Goal: Task Accomplishment & Management: Manage account settings

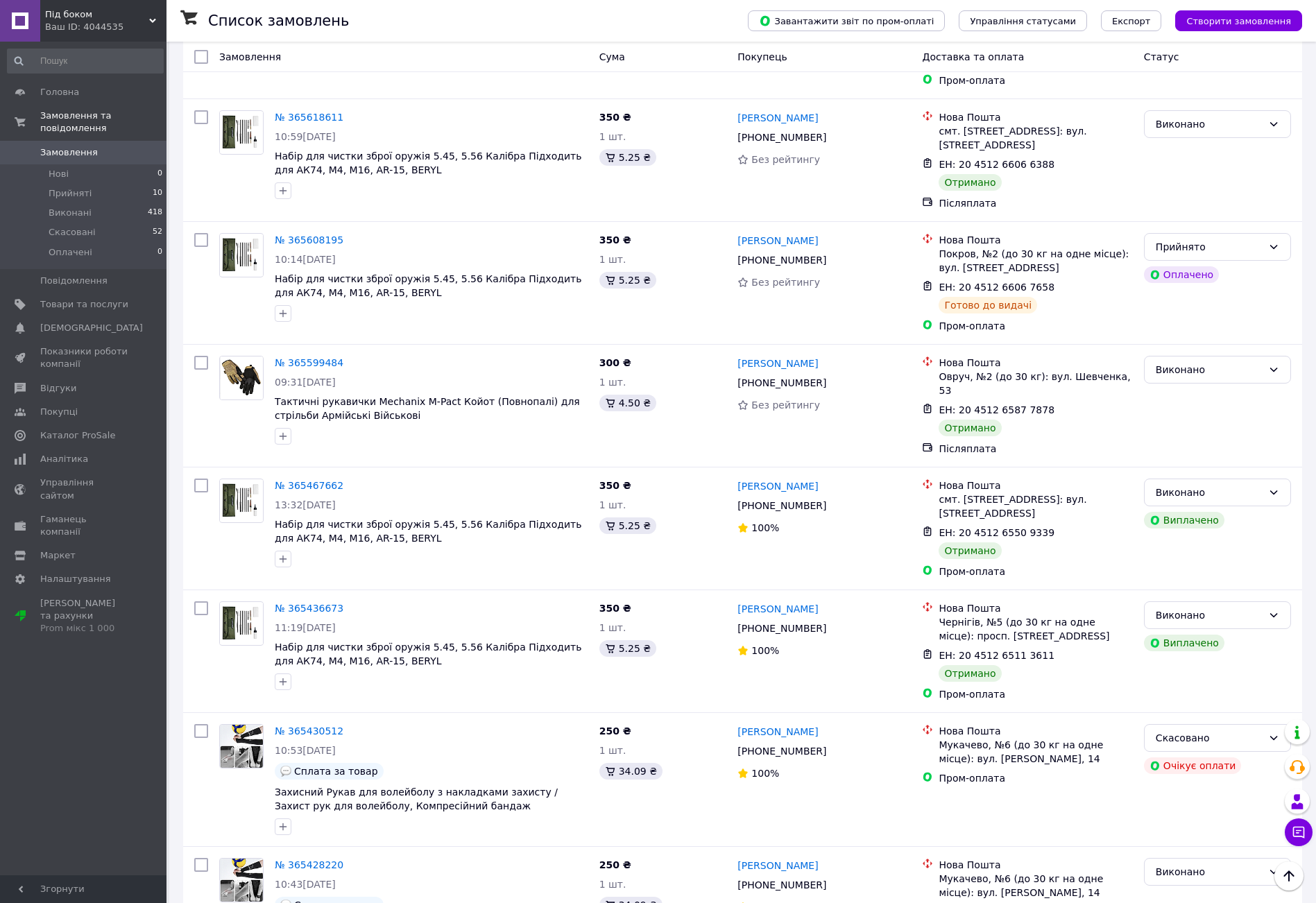
scroll to position [1860, 0]
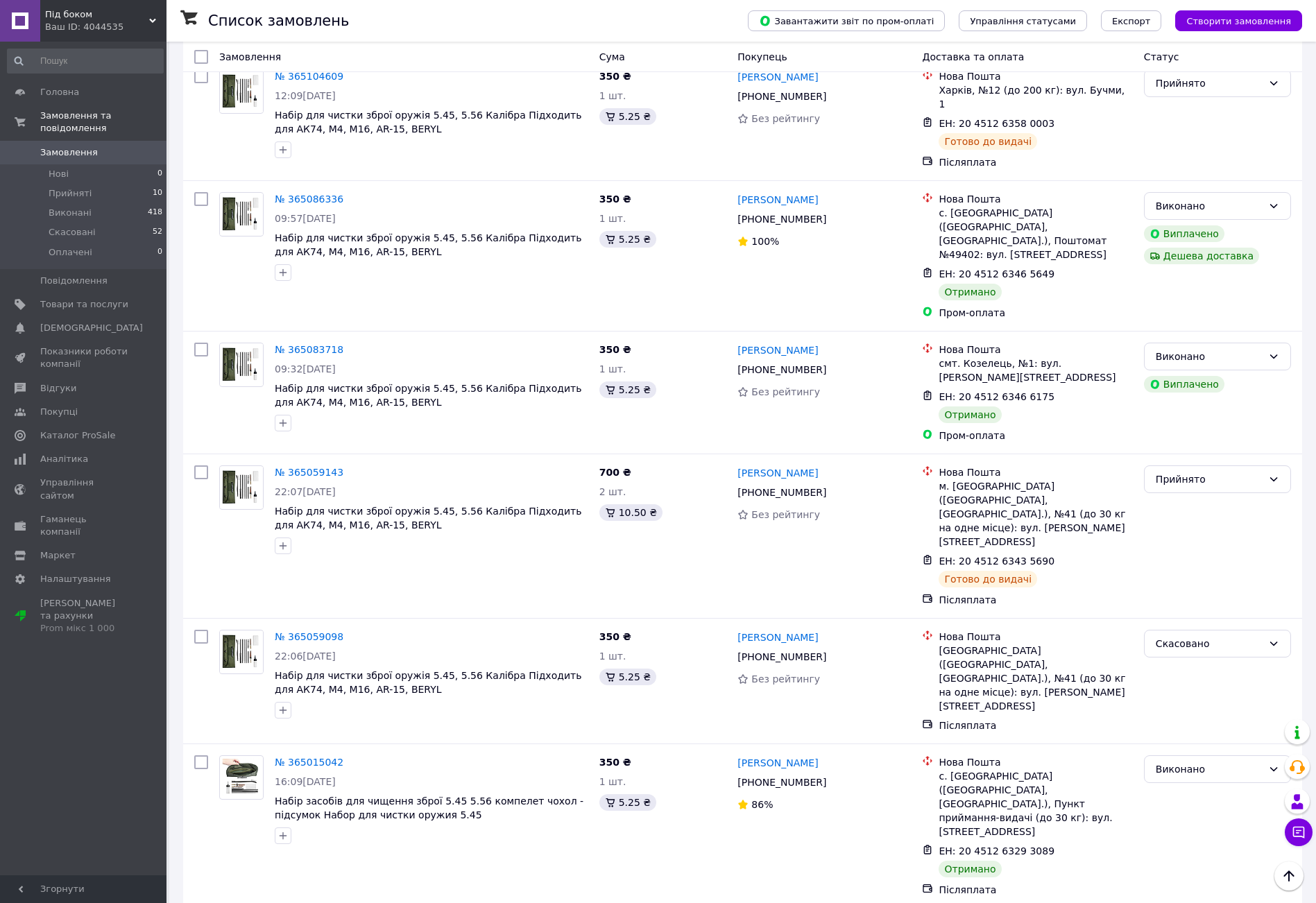
scroll to position [1318, 0]
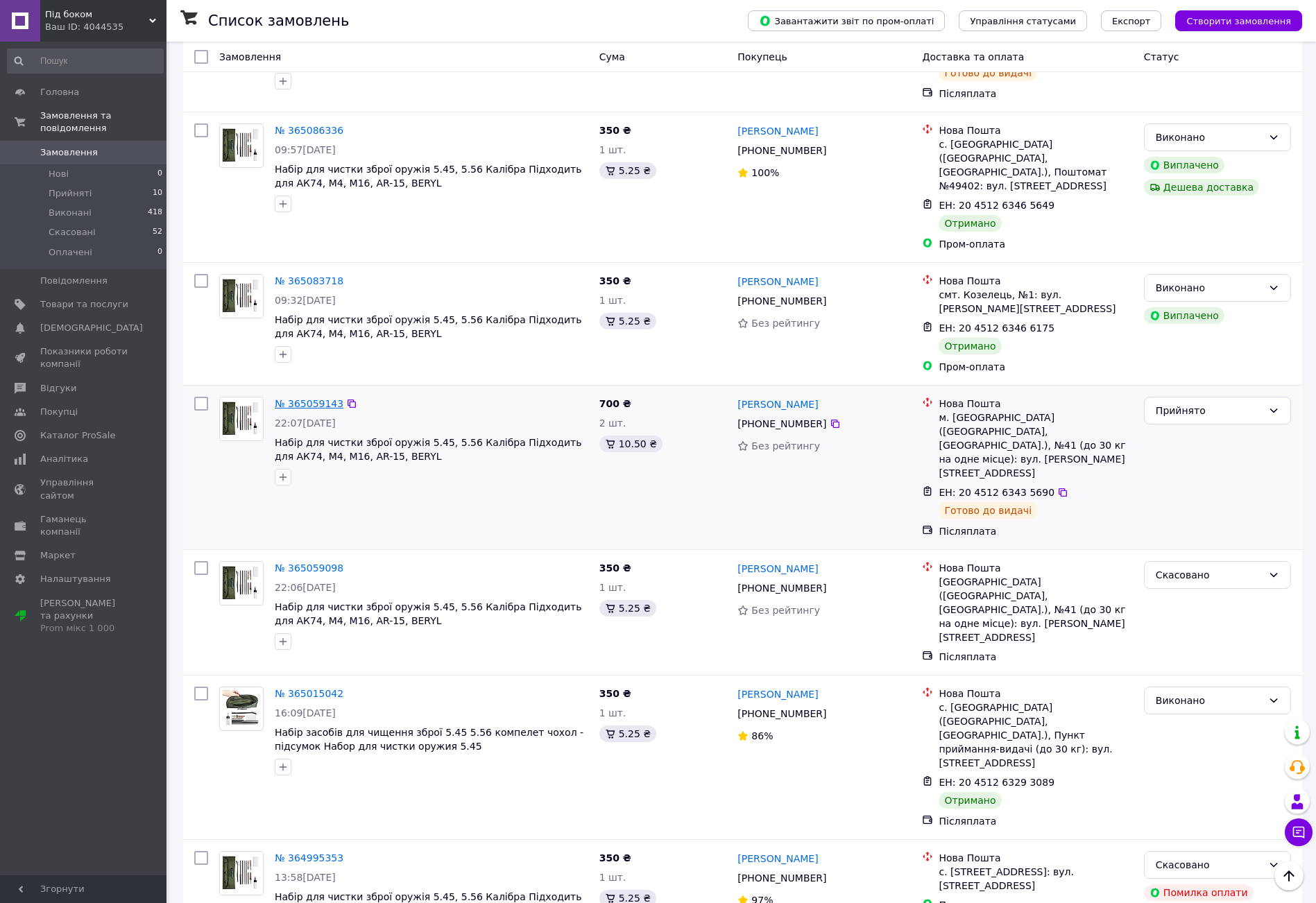
click at [320, 398] on link "№ 365059143" at bounding box center [309, 403] width 69 height 11
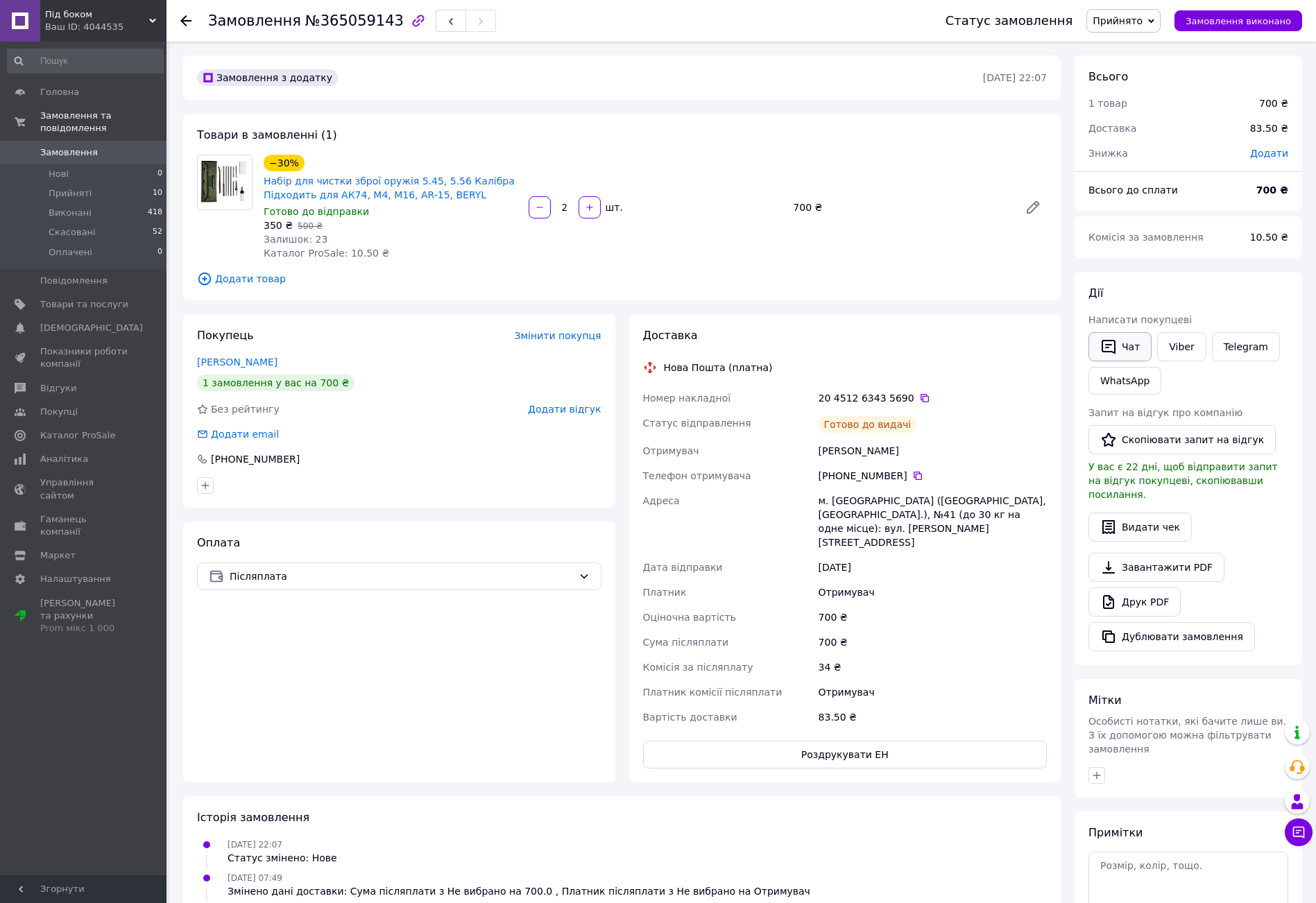
click at [1140, 354] on button "Чат" at bounding box center [1120, 347] width 63 height 29
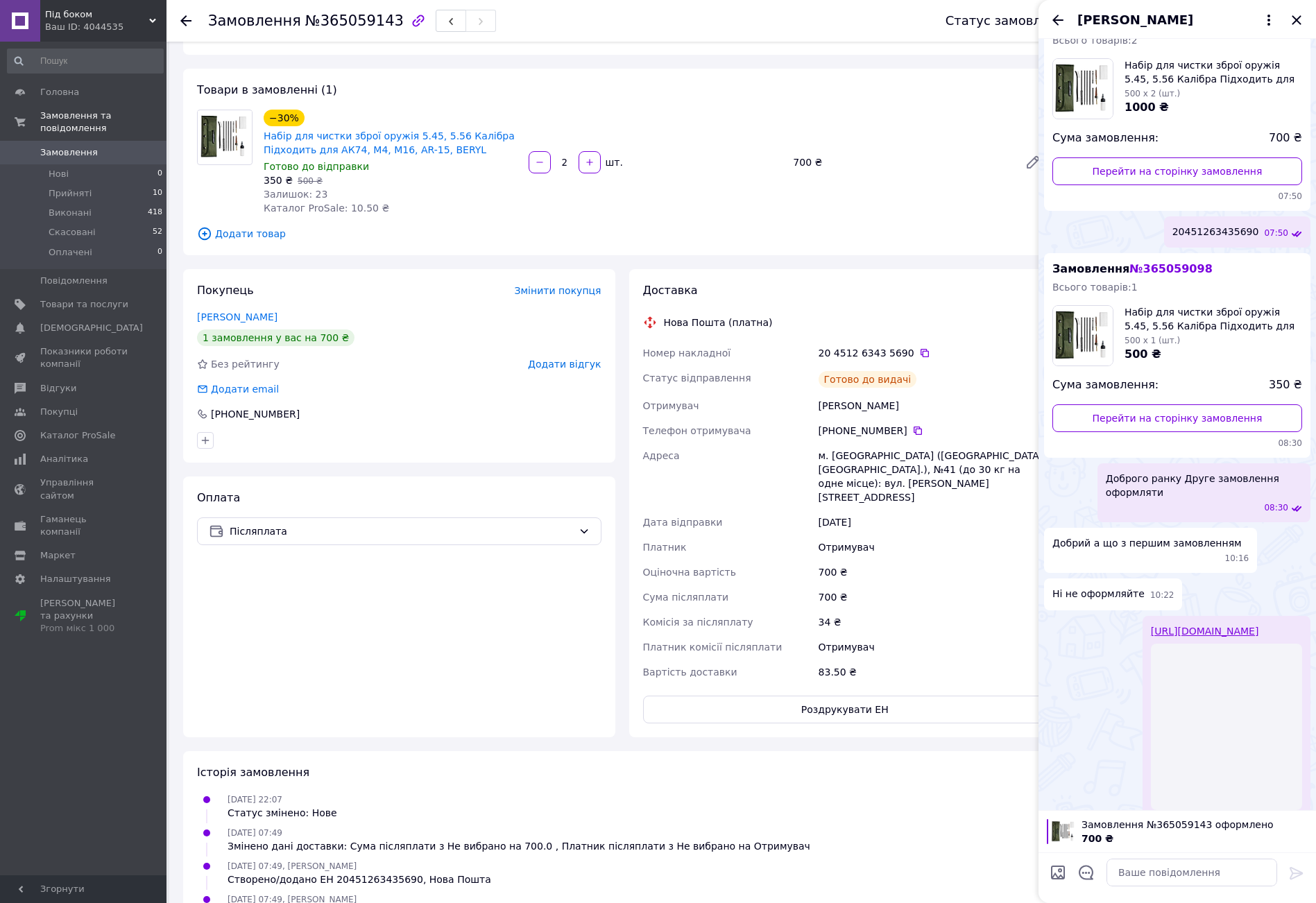
scroll to position [95, 0]
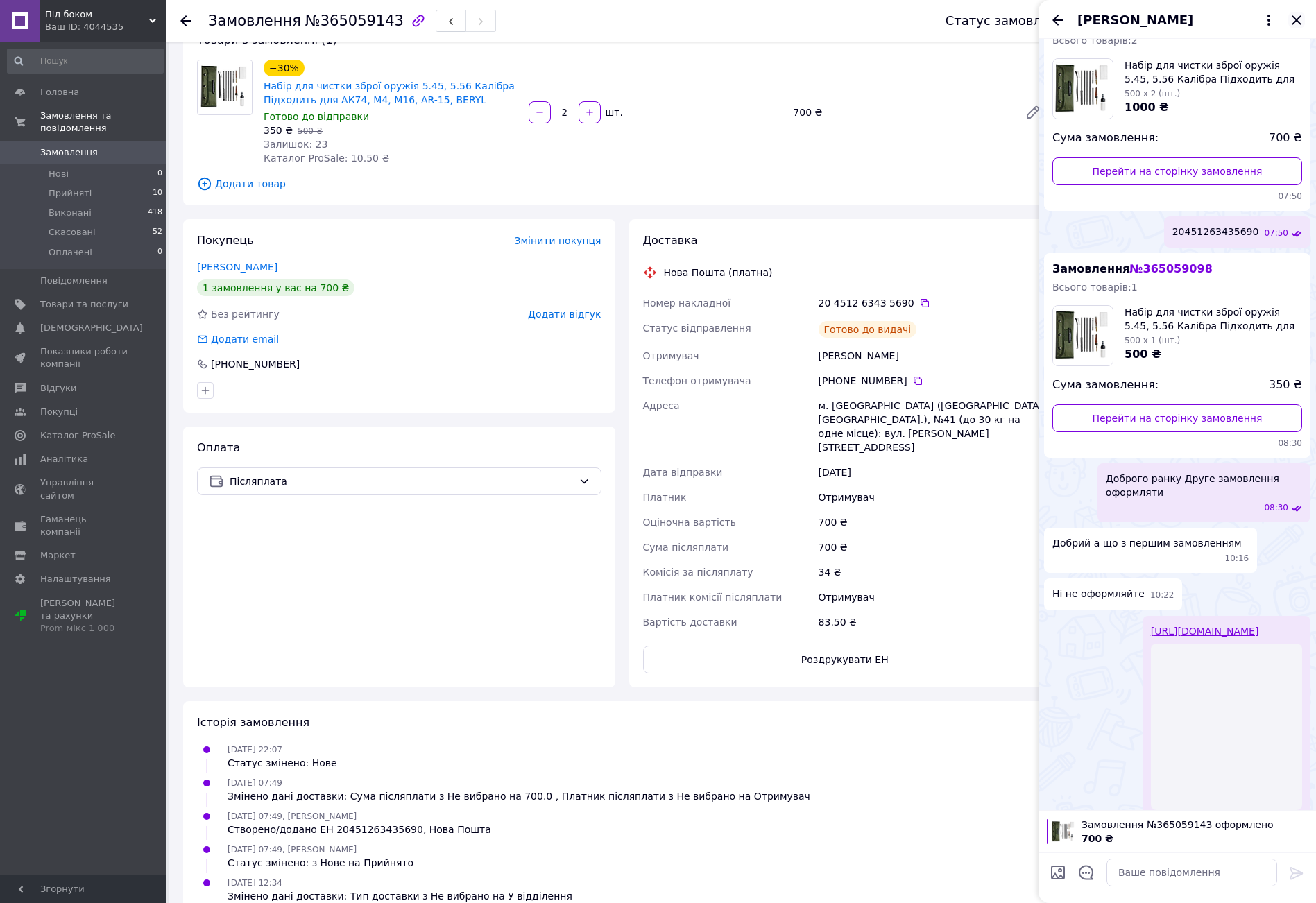
click at [1296, 19] on icon "Закрити" at bounding box center [1296, 20] width 9 height 9
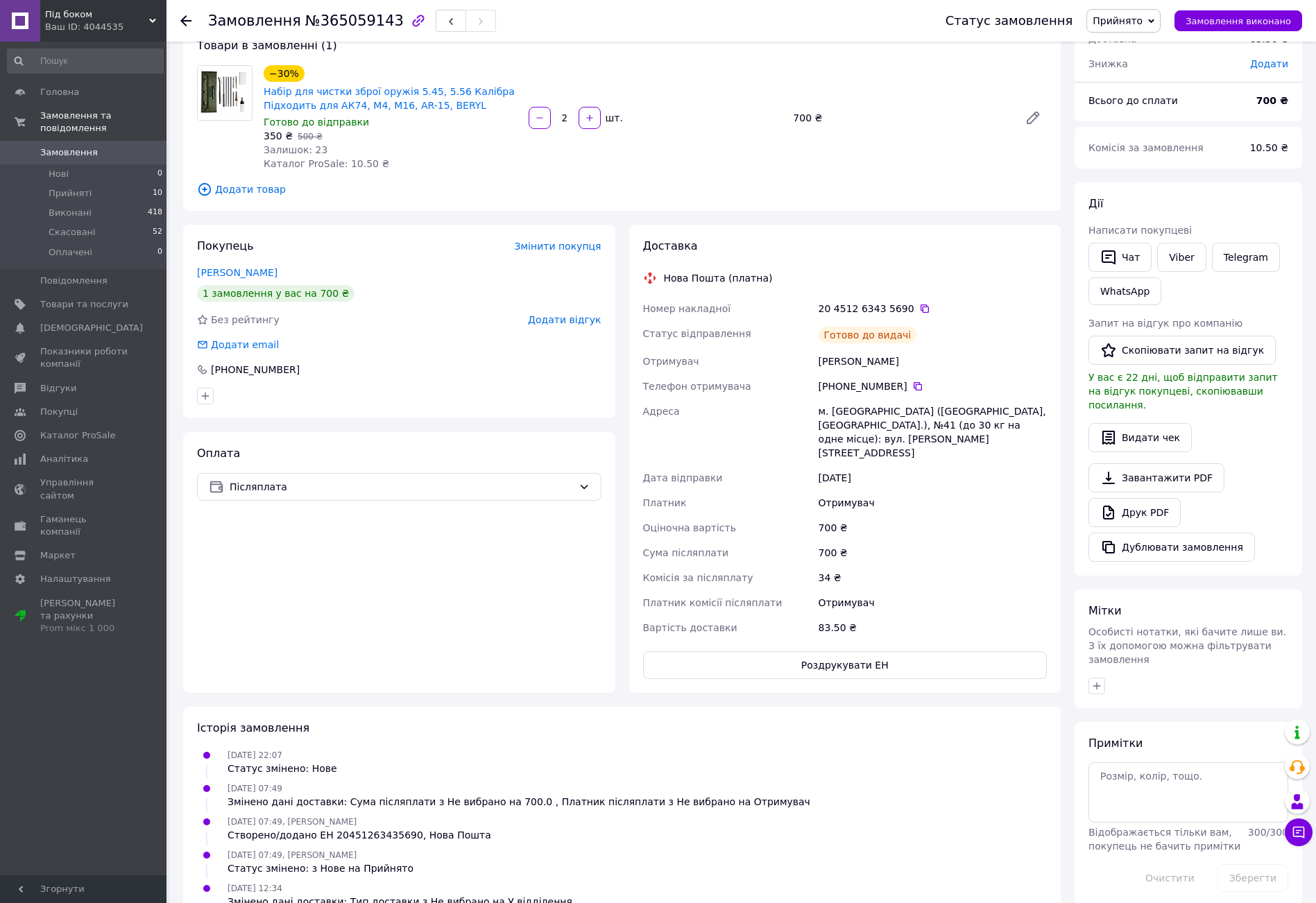
scroll to position [95, 0]
